Goal: Task Accomplishment & Management: Manage account settings

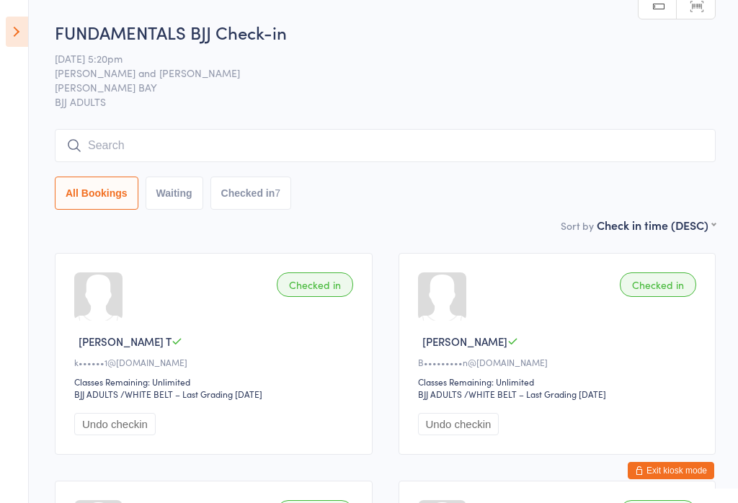
click at [672, 478] on button "Exit kiosk mode" at bounding box center [671, 470] width 86 height 17
click at [679, 473] on button "Exit kiosk mode" at bounding box center [671, 470] width 86 height 17
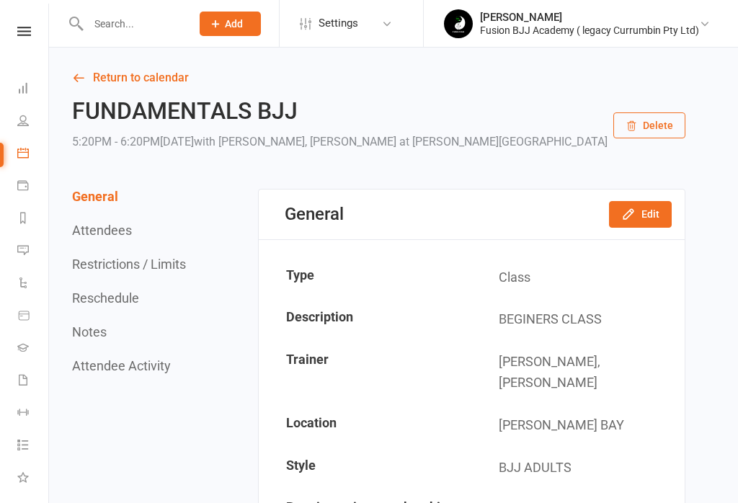
click at [25, 124] on icon at bounding box center [23, 121] width 12 height 12
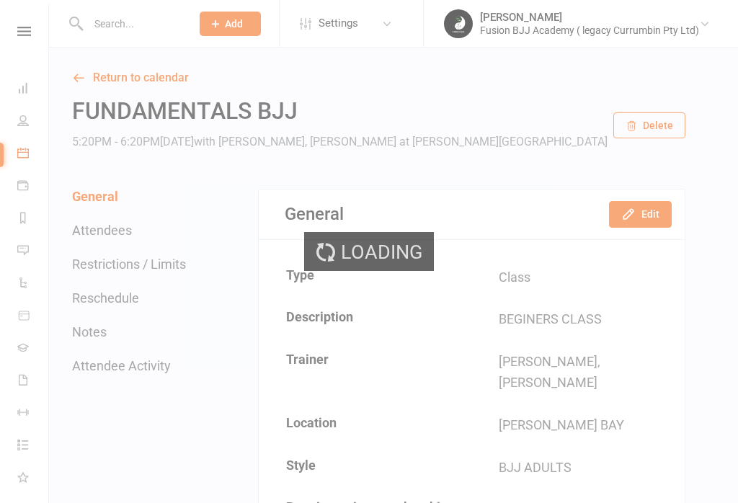
select select "25"
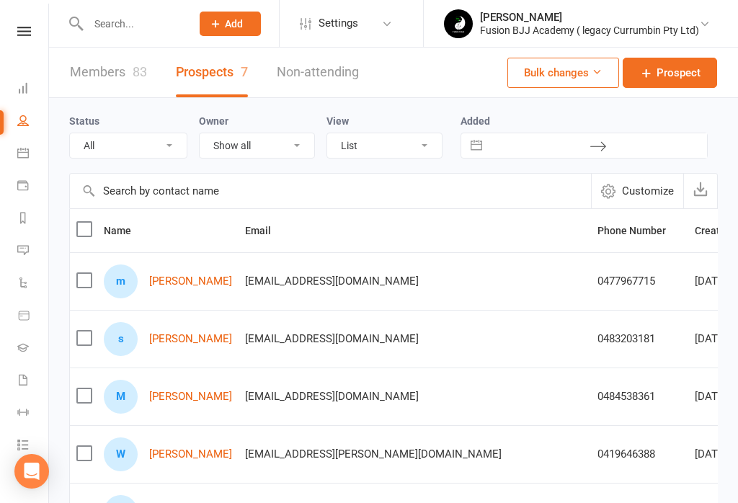
click at [20, 99] on link "Dashboard" at bounding box center [33, 90] width 32 height 32
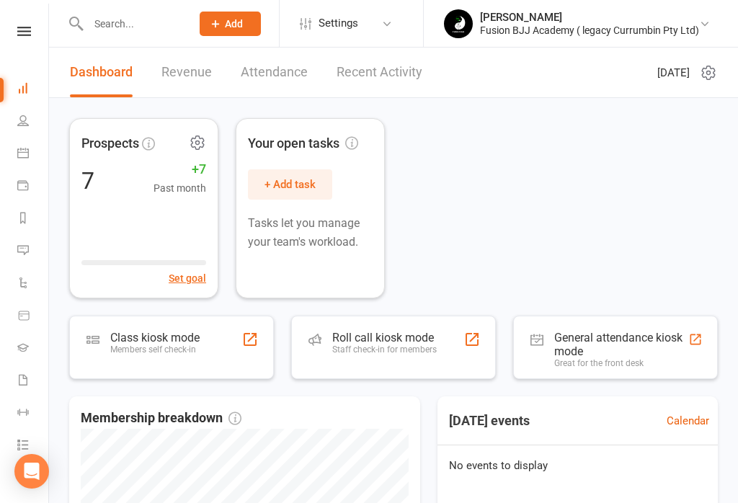
click at [96, 270] on div "Set goal" at bounding box center [143, 269] width 125 height 33
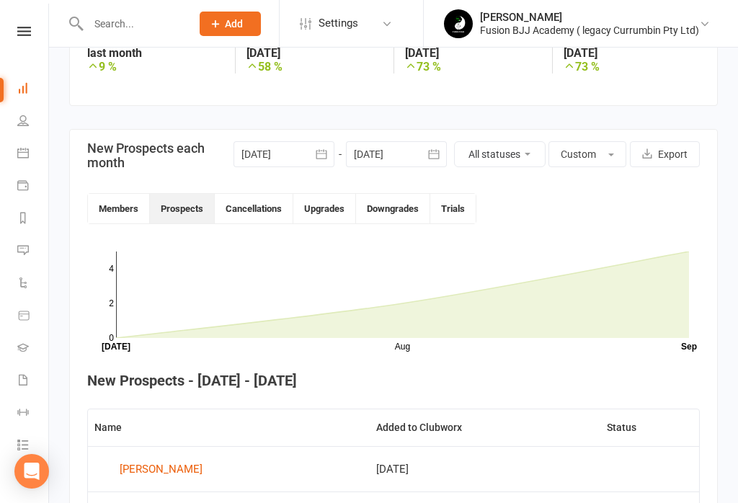
scroll to position [374, 0]
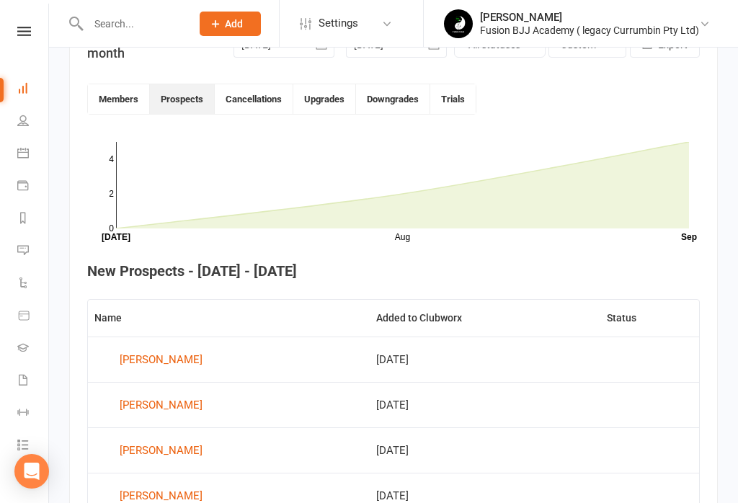
click at [20, 110] on link "People" at bounding box center [33, 122] width 32 height 32
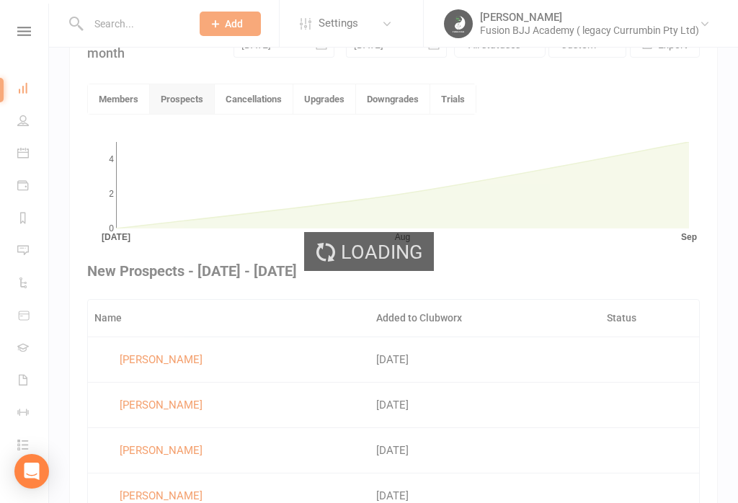
select select "25"
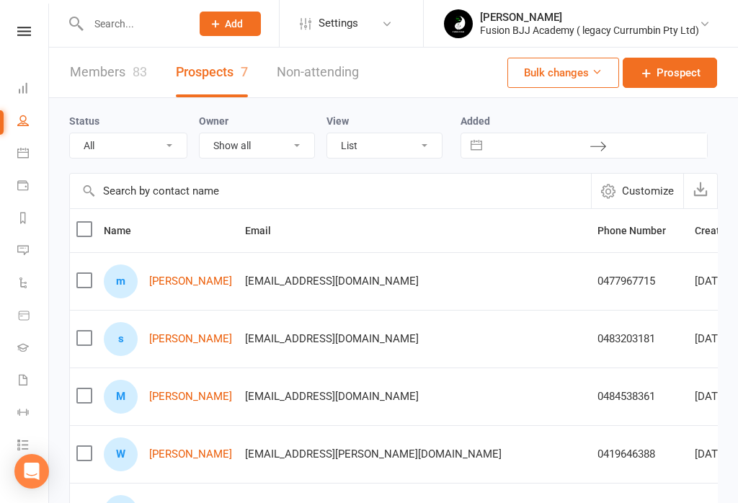
click at [203, 286] on link "[PERSON_NAME]" at bounding box center [190, 281] width 83 height 12
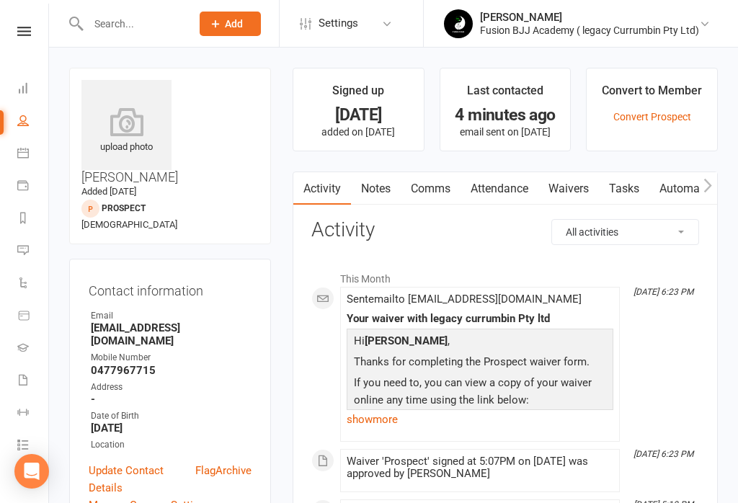
click at [653, 120] on link "Convert Prospect" at bounding box center [652, 117] width 78 height 12
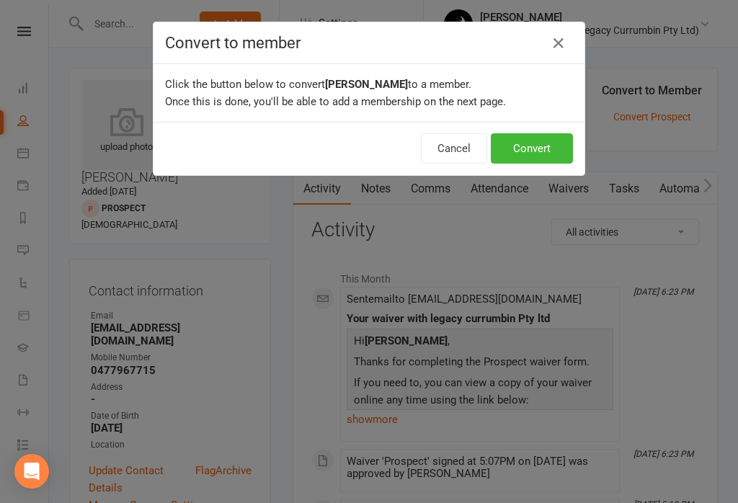
click at [527, 162] on button "Convert" at bounding box center [532, 148] width 82 height 30
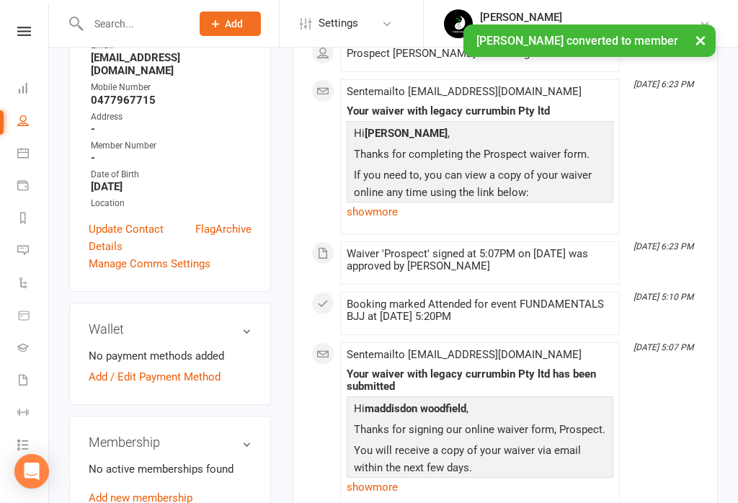
scroll to position [272, 0]
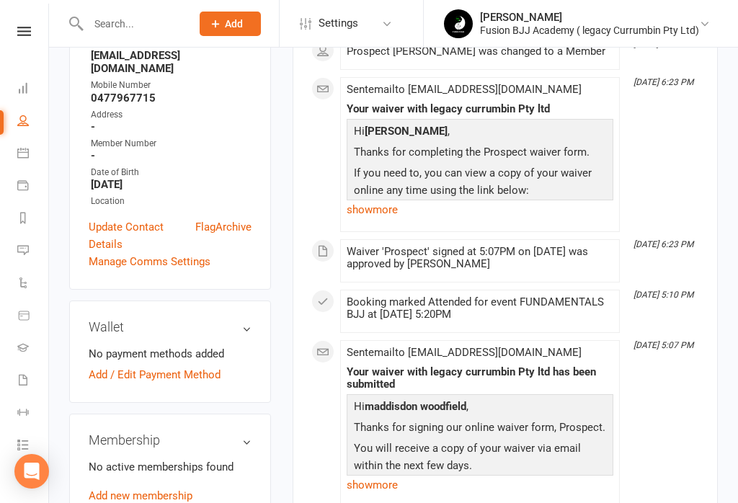
click at [159, 489] on link "Add new membership" at bounding box center [141, 495] width 104 height 13
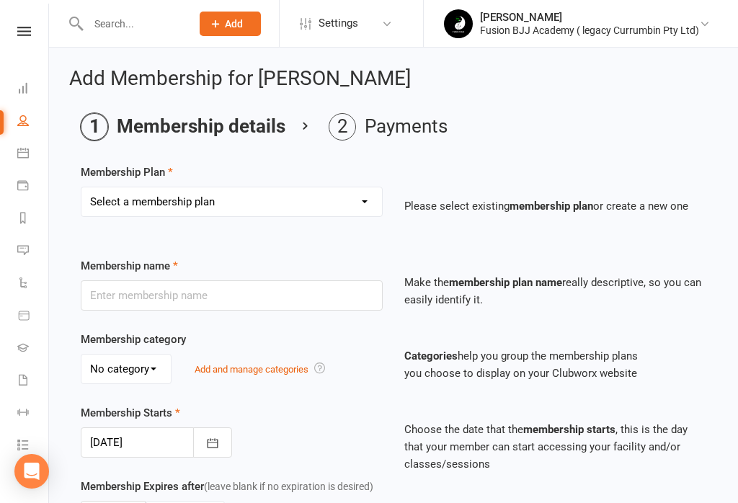
click at [199, 200] on select "Select a membership plan Create new Membership Plan ADULTS UNLIMITED 10 PACK EM…" at bounding box center [231, 201] width 301 height 29
select select "1"
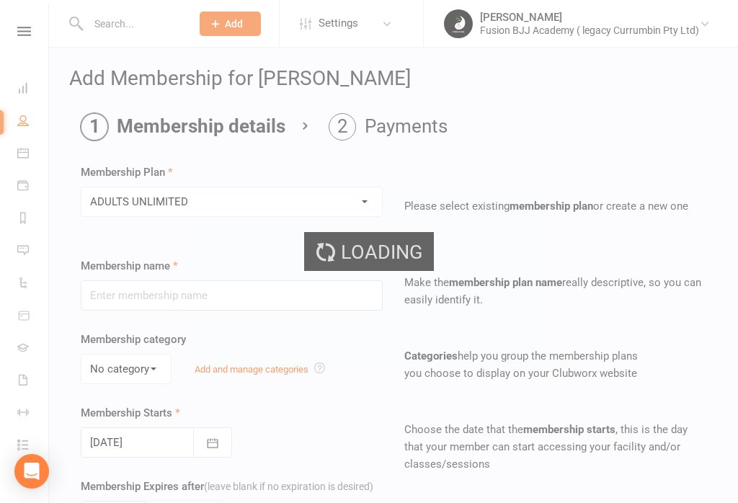
type input "ADULTS UNLIMITED"
select select "0"
type input "5"
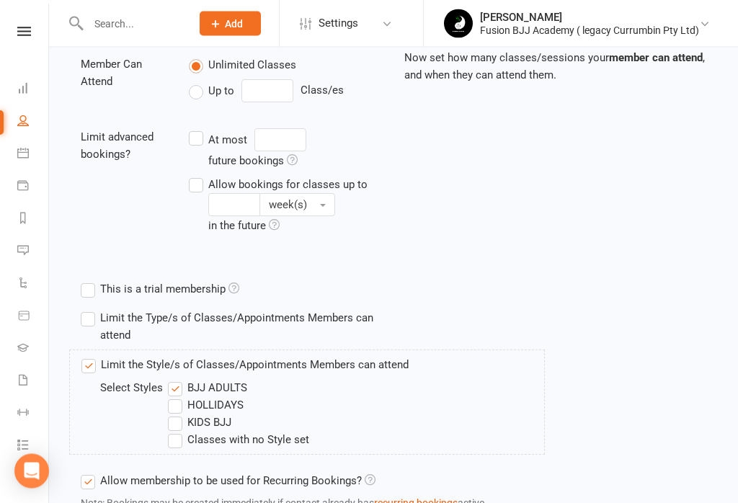
scroll to position [628, 0]
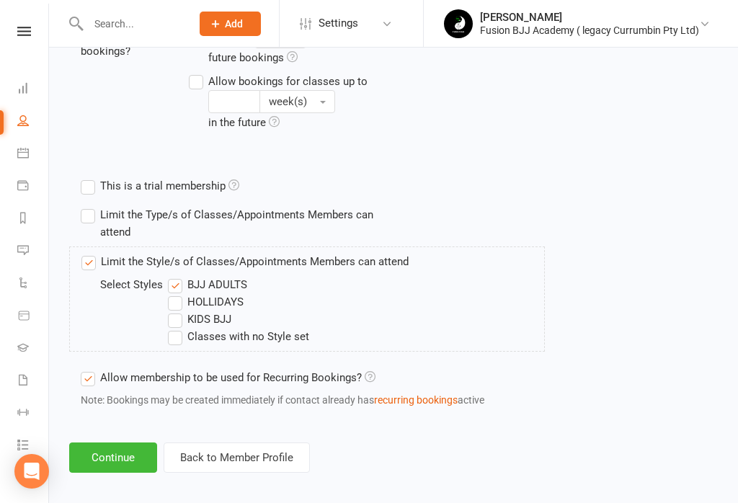
click at [120, 453] on button "Continue" at bounding box center [113, 458] width 88 height 30
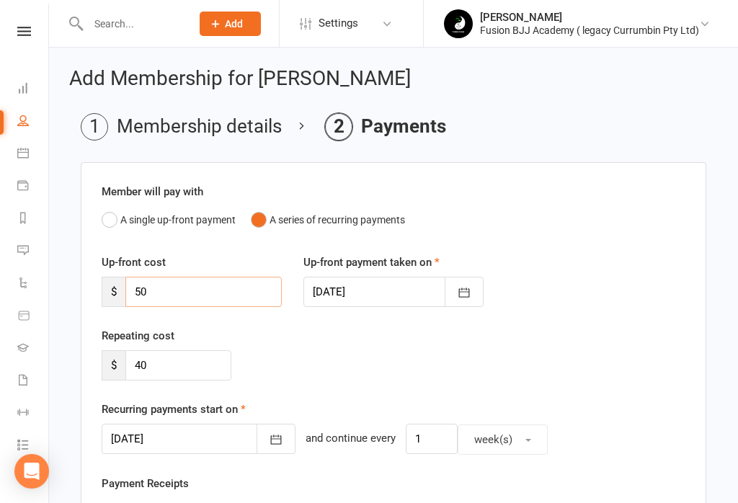
click at [182, 291] on input "50" at bounding box center [203, 292] width 156 height 30
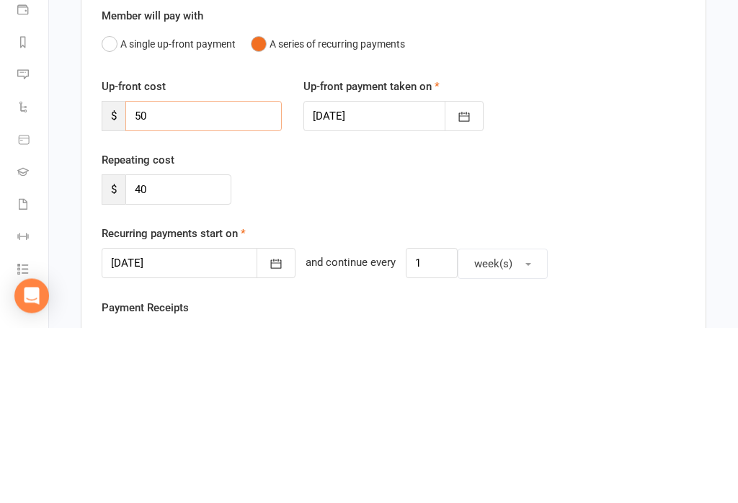
type input "5"
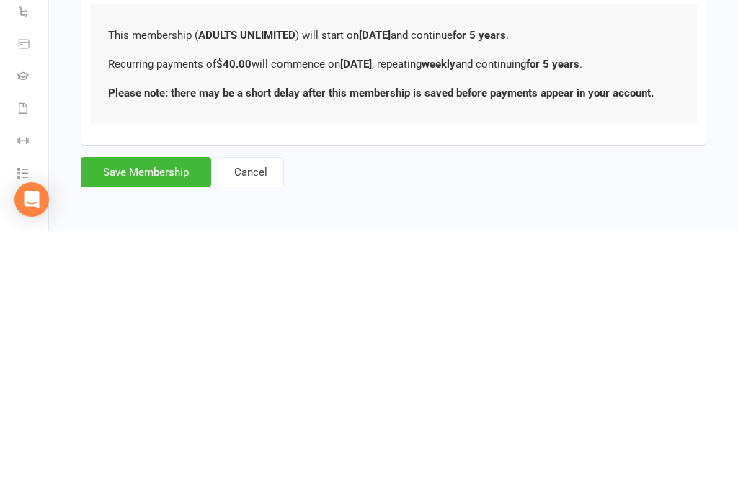
click at [169, 429] on button "Save Membership" at bounding box center [146, 444] width 130 height 30
type input "0"
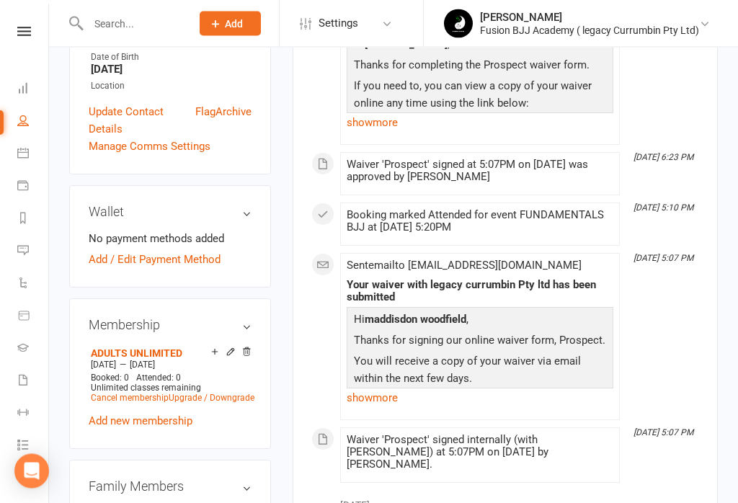
scroll to position [409, 0]
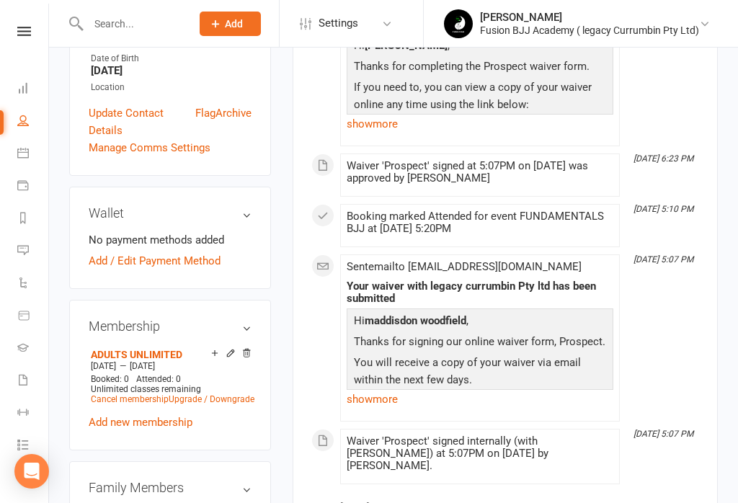
click at [173, 252] on link "Add / Edit Payment Method" at bounding box center [155, 260] width 132 height 17
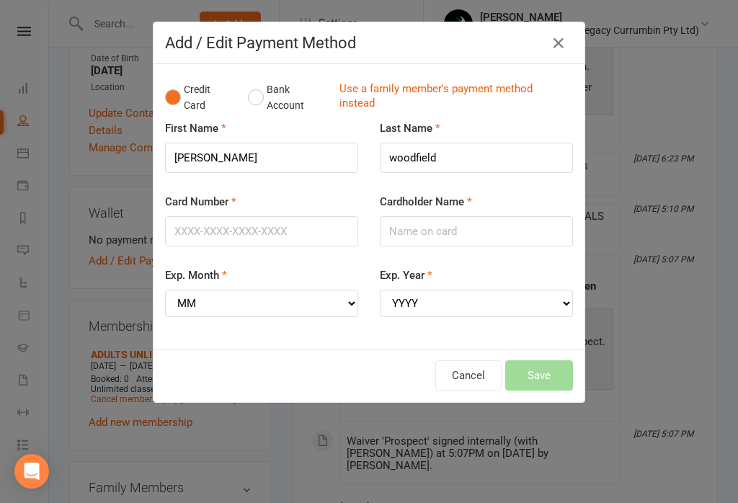
click at [561, 48] on icon "button" at bounding box center [558, 43] width 17 height 17
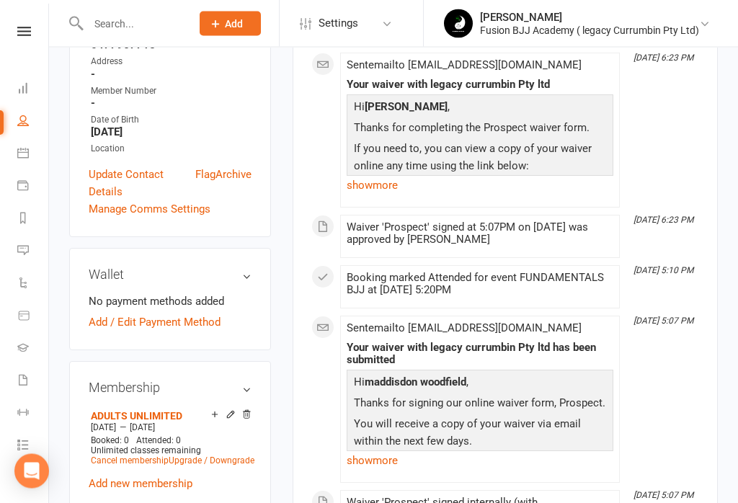
scroll to position [347, 0]
click at [234, 409] on icon at bounding box center [231, 414] width 10 height 10
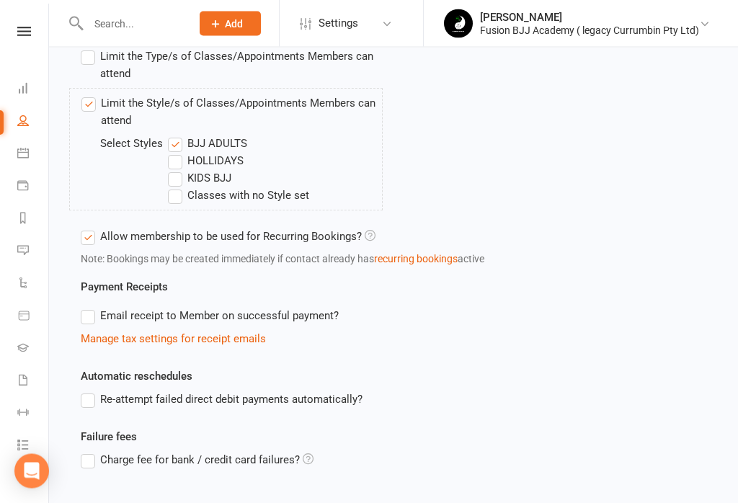
scroll to position [708, 0]
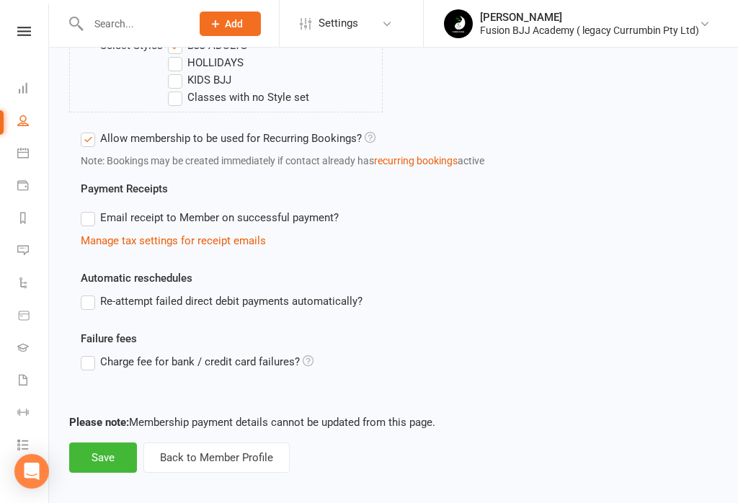
click at [101, 458] on button "Save" at bounding box center [103, 458] width 68 height 30
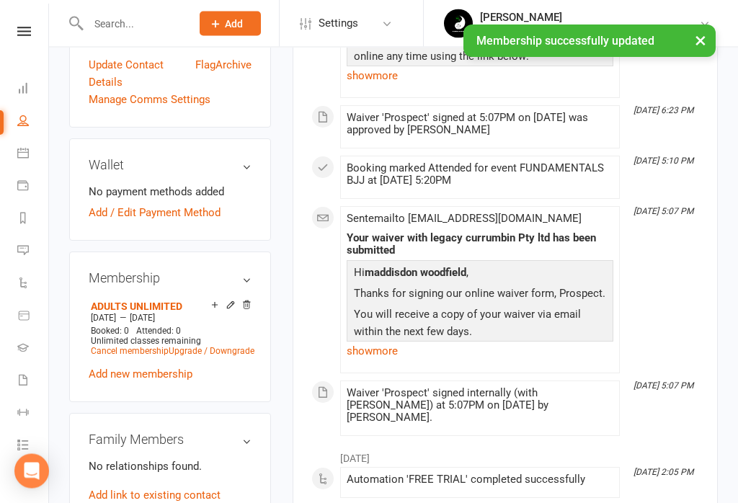
scroll to position [455, 0]
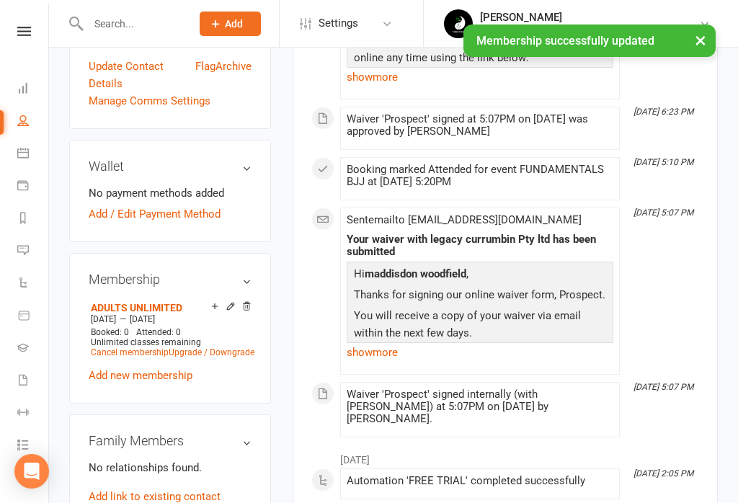
click at [246, 302] on icon at bounding box center [246, 306] width 7 height 8
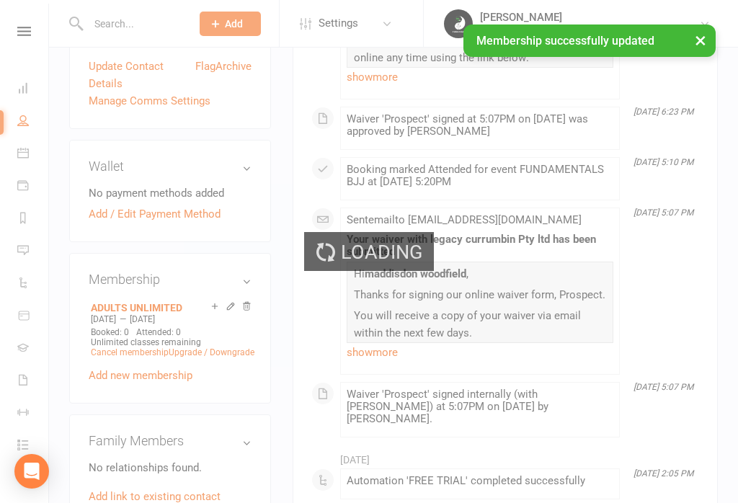
scroll to position [478, 0]
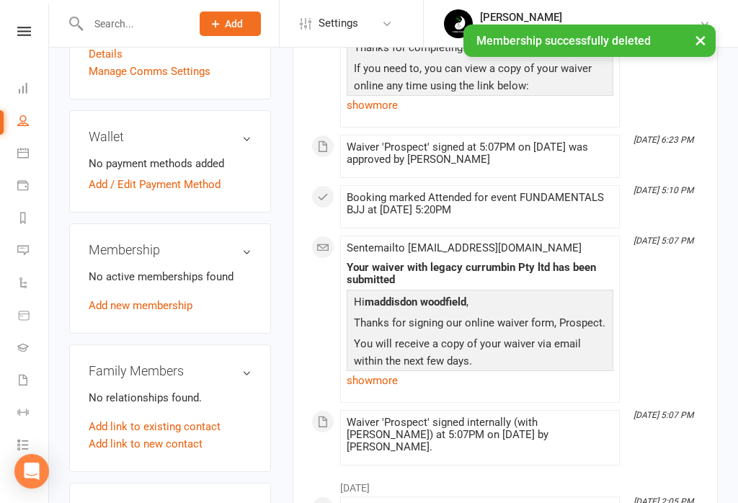
click at [167, 299] on link "Add new membership" at bounding box center [141, 305] width 104 height 13
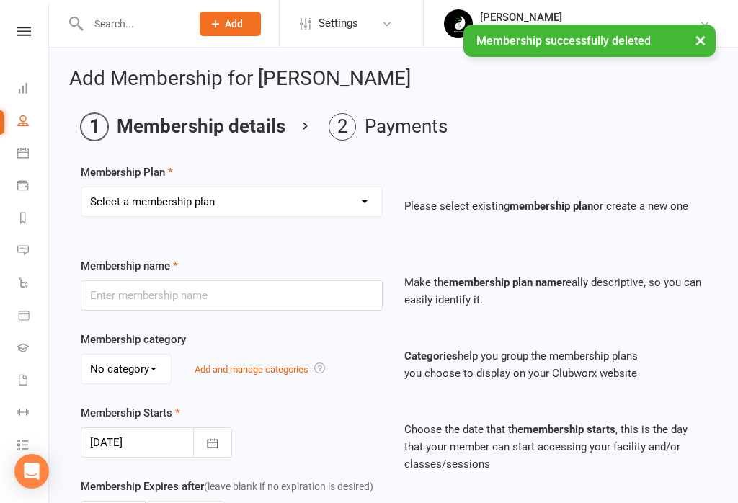
click at [241, 202] on select "Select a membership plan Create new Membership Plan ADULTS UNLIMITED 10 PACK EM…" at bounding box center [231, 201] width 301 height 29
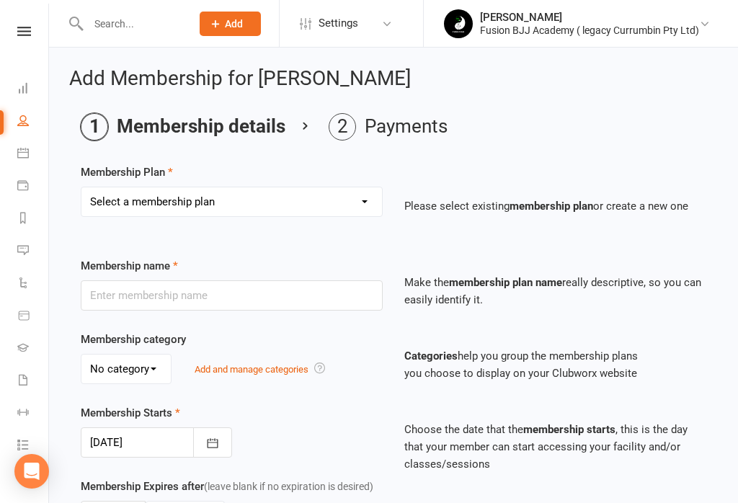
select select "1"
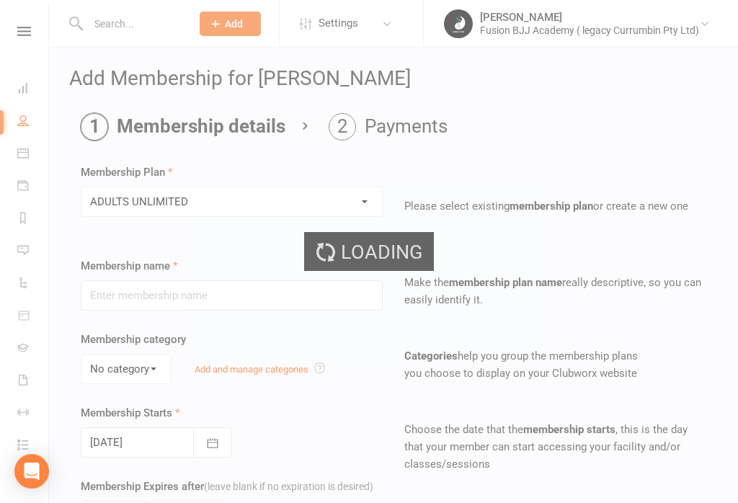
type input "ADULTS UNLIMITED"
select select "0"
type input "5"
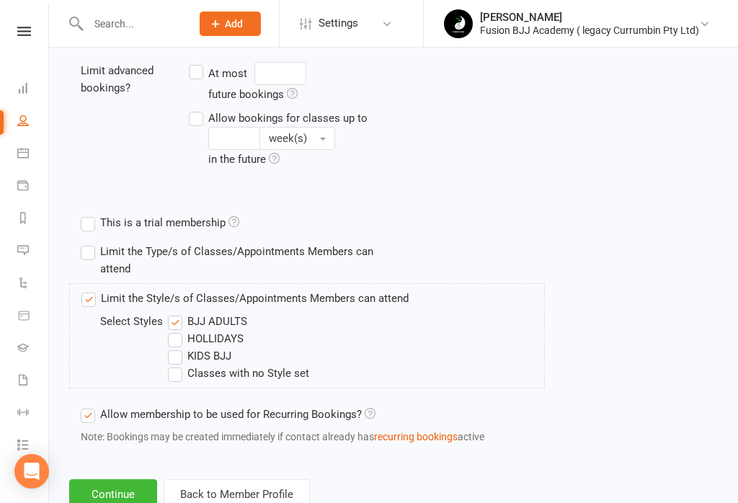
scroll to position [628, 0]
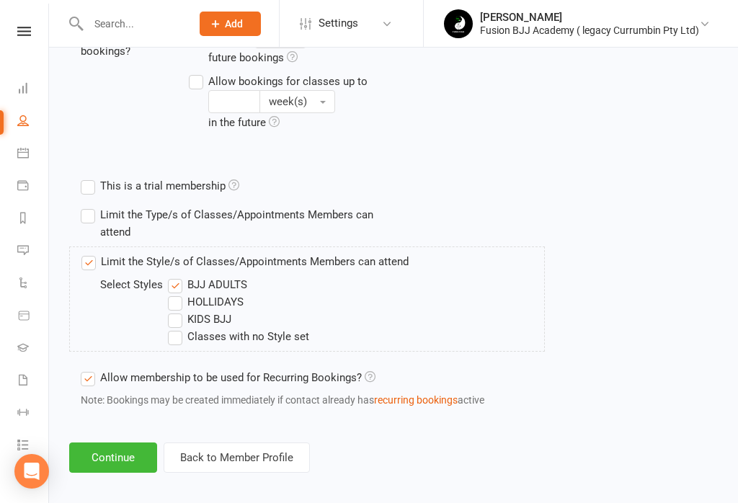
click at [105, 471] on button "Continue" at bounding box center [113, 458] width 88 height 30
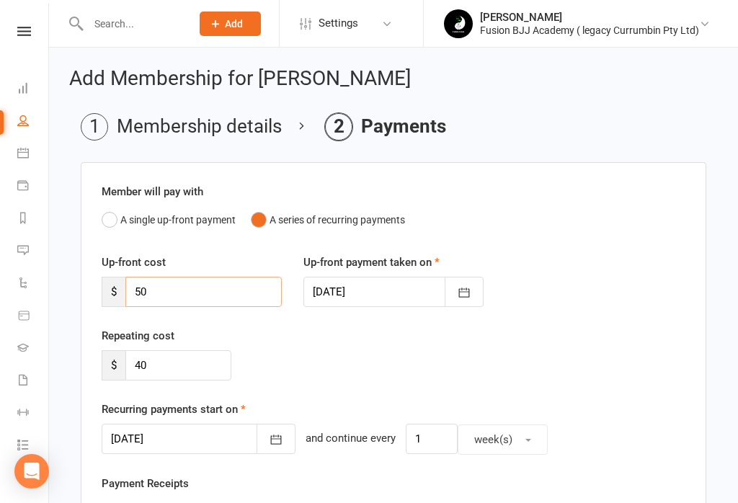
click at [222, 296] on input "50" at bounding box center [203, 292] width 156 height 30
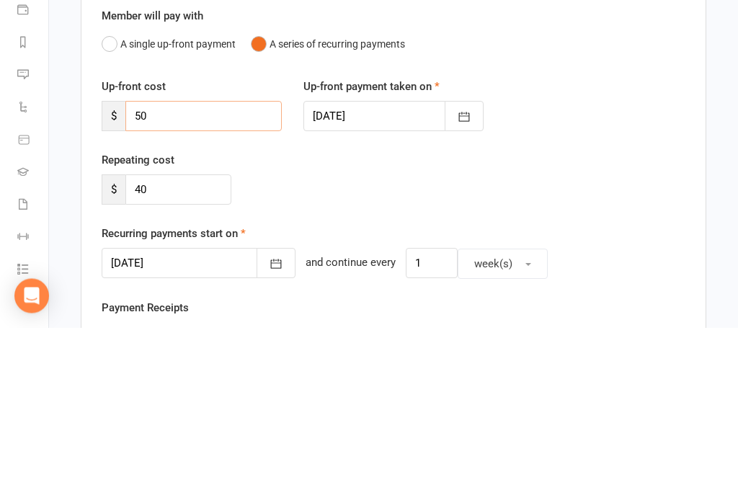
type input "5"
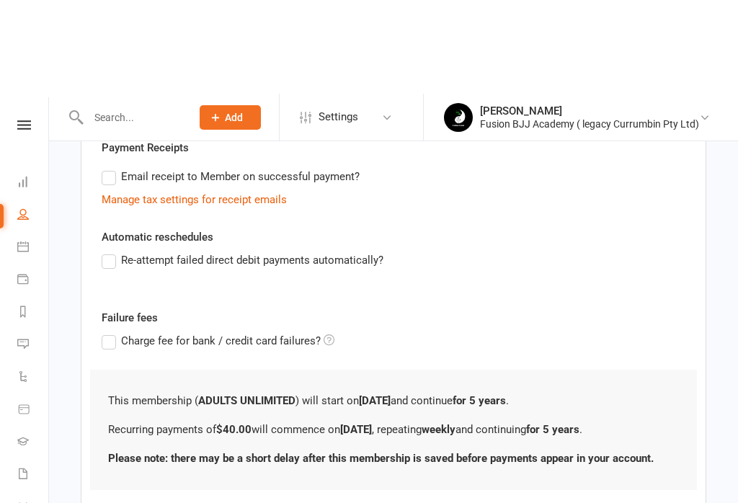
scroll to position [441, 0]
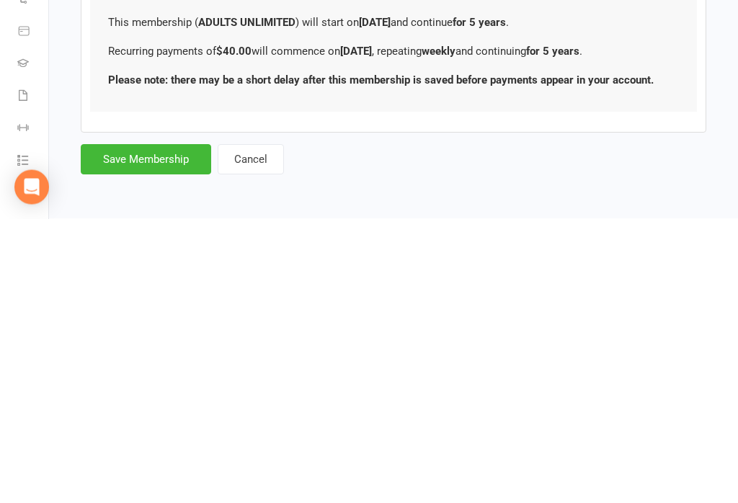
click at [147, 429] on button "Save Membership" at bounding box center [146, 444] width 130 height 30
type input "0"
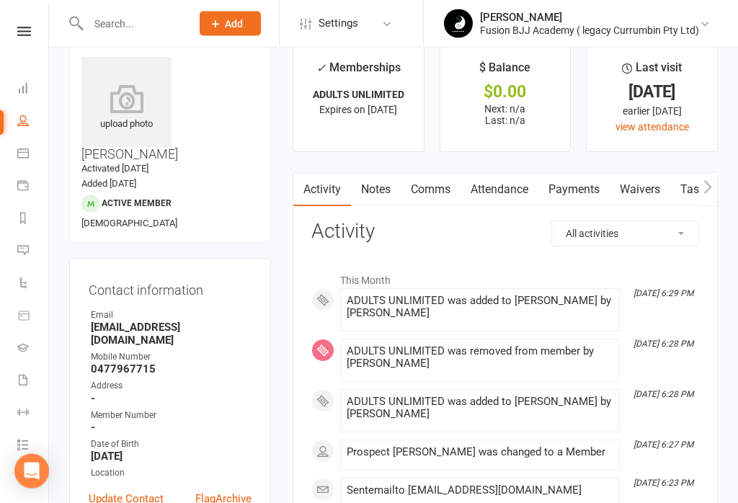
scroll to position [23, 0]
click at [576, 188] on link "Payments" at bounding box center [573, 189] width 71 height 33
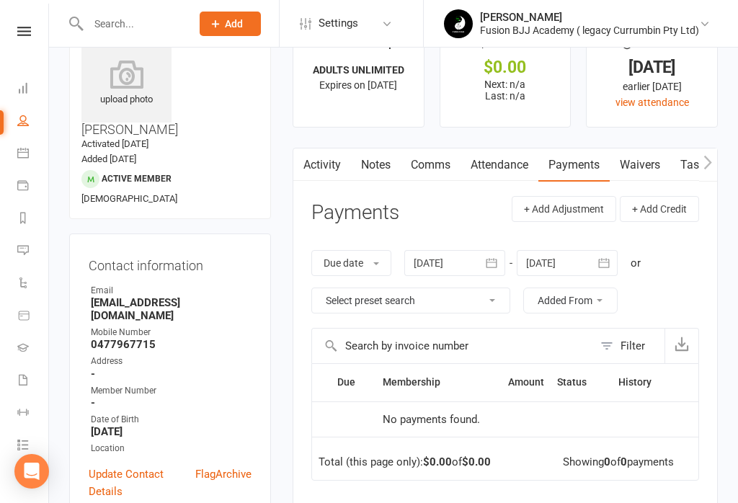
scroll to position [40, 0]
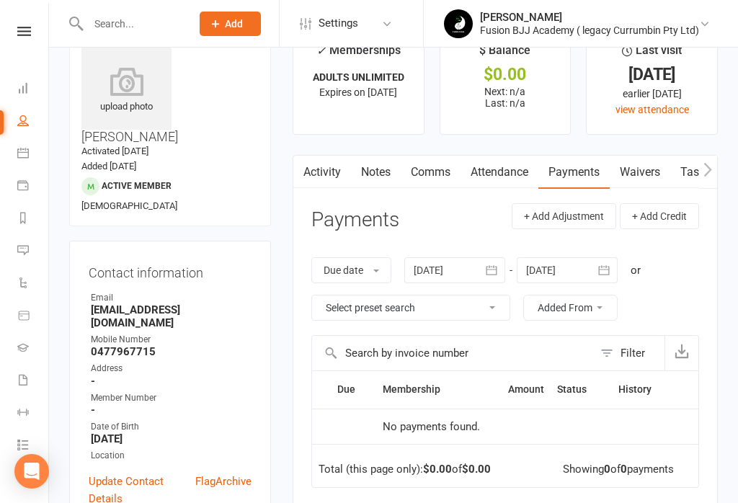
click at [22, 135] on link "People" at bounding box center [33, 122] width 32 height 32
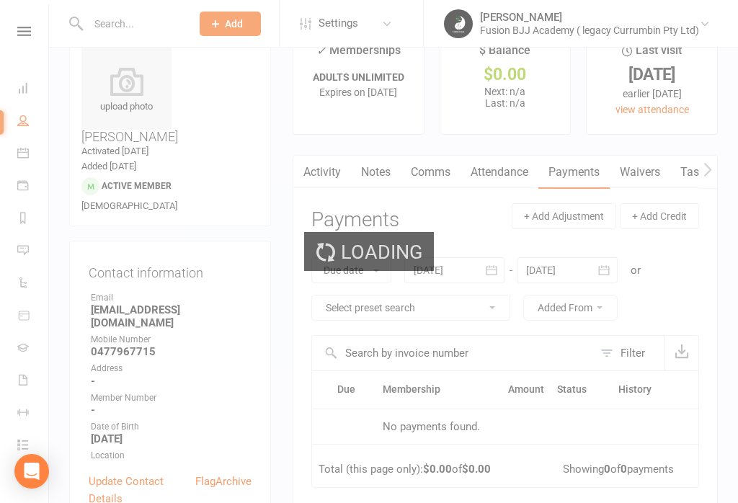
select select "25"
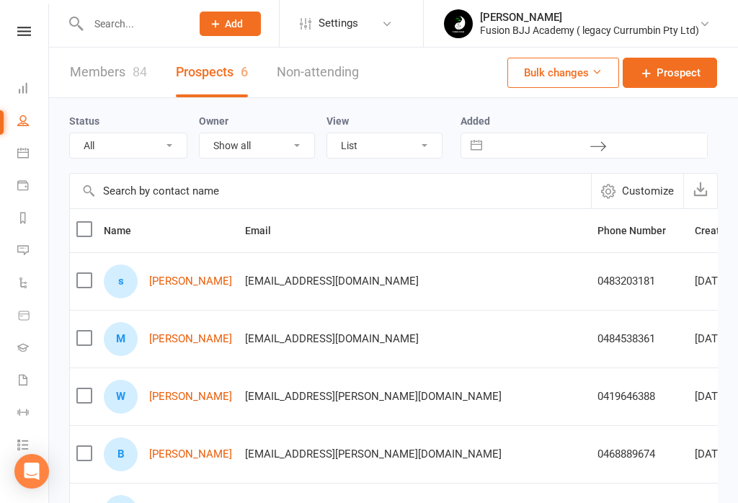
click at [59, 498] on div "Status All (No status set) (Invalid status) Initial Contact Follow-up Call Foll…" at bounding box center [393, 383] width 689 height 571
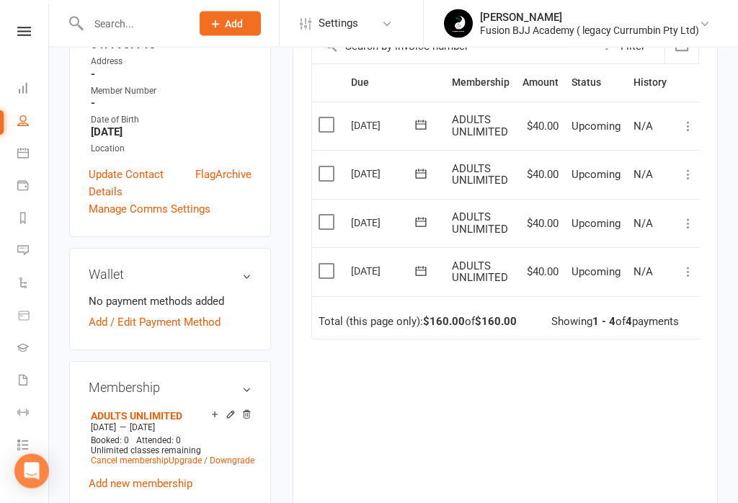
scroll to position [347, 0]
click at [422, 264] on icon at bounding box center [421, 271] width 14 height 14
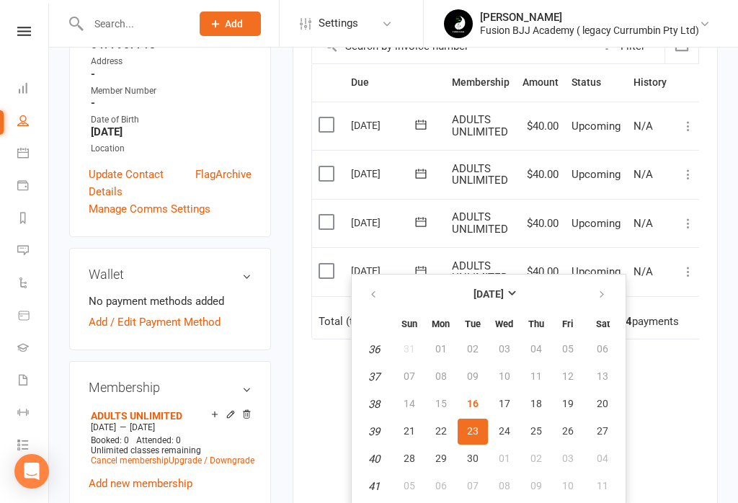
click at [682, 404] on div "Due Contact Membership Amount Status History Invoice # Select this [DATE] [PERS…" at bounding box center [505, 294] width 388 height 462
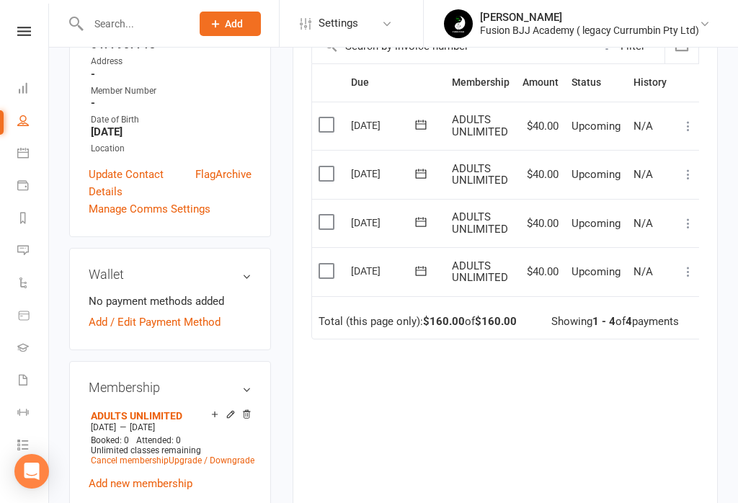
click at [680, 383] on div "Due Contact Membership Amount Status History Invoice # Select this [DATE] [PERS…" at bounding box center [505, 294] width 388 height 462
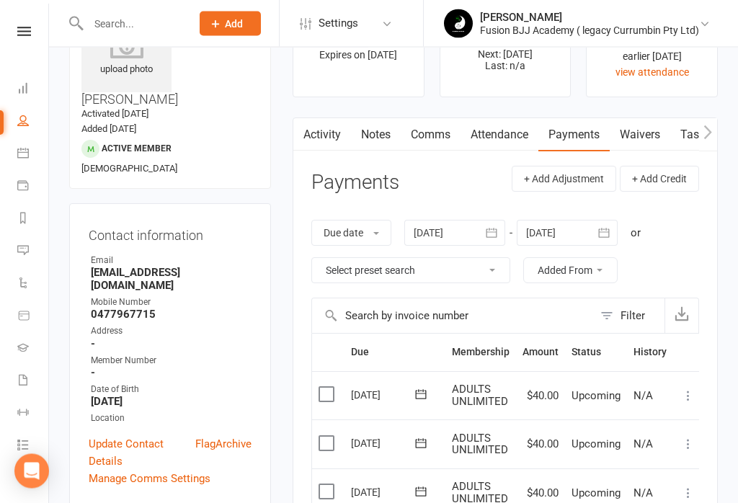
scroll to position [0, 0]
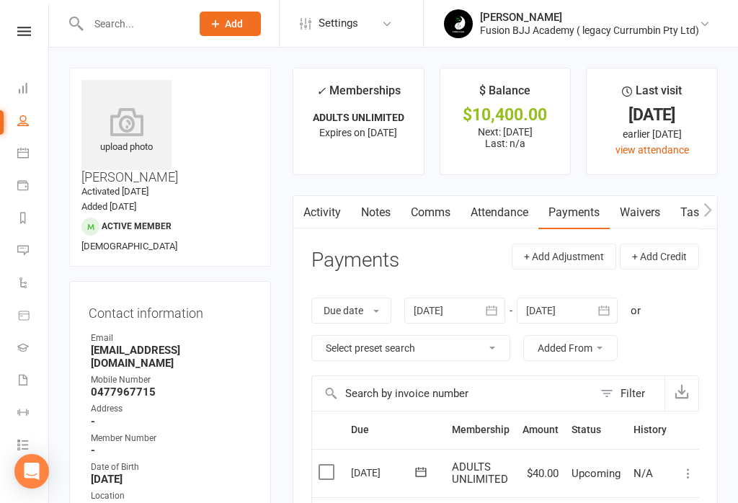
click at [24, 92] on icon at bounding box center [23, 88] width 12 height 12
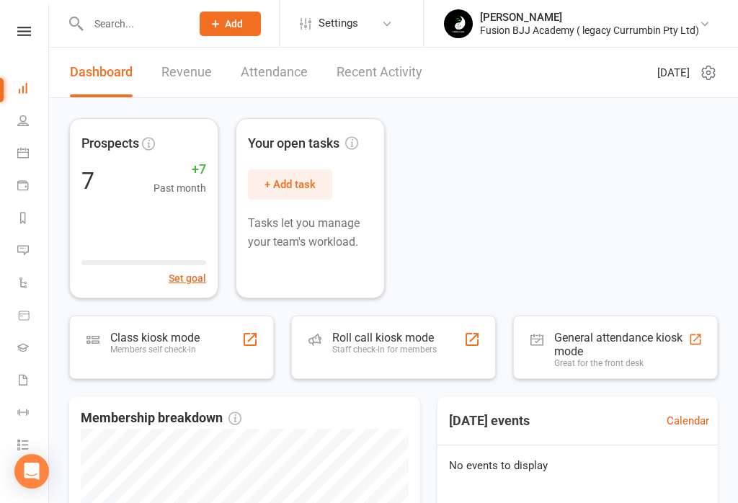
click at [184, 81] on link "Revenue" at bounding box center [186, 73] width 50 height 50
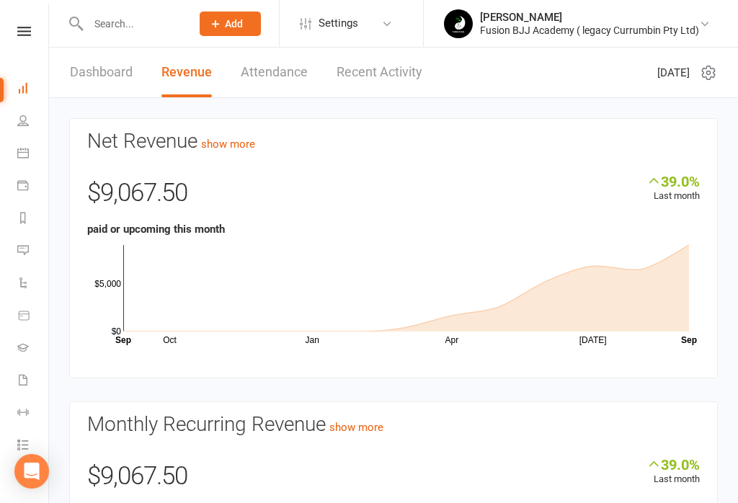
click at [14, 112] on li "People" at bounding box center [24, 122] width 48 height 32
click at [17, 123] on icon at bounding box center [23, 121] width 12 height 12
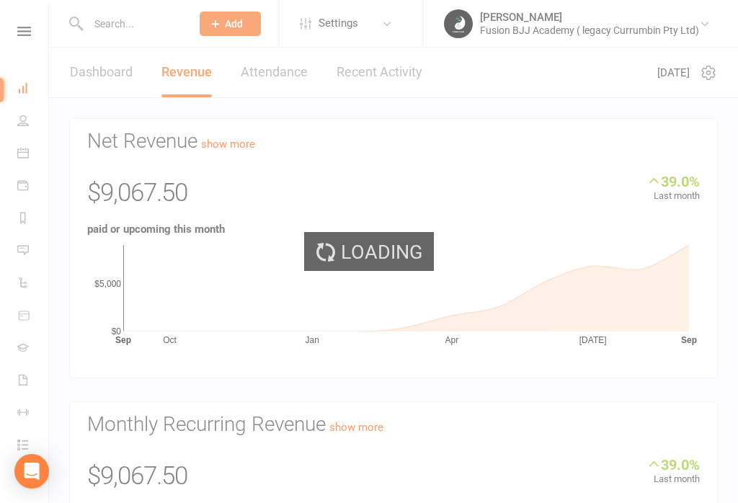
select select "25"
